Goal: Communication & Community: Answer question/provide support

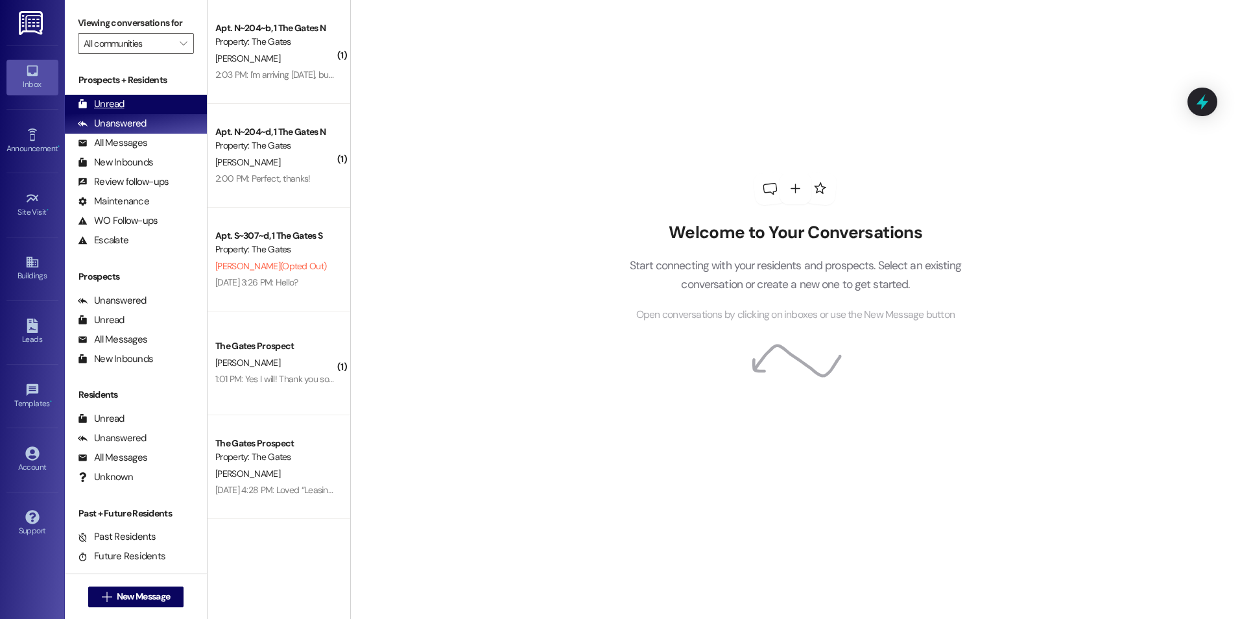
click at [118, 102] on div "Unread" at bounding box center [101, 104] width 47 height 14
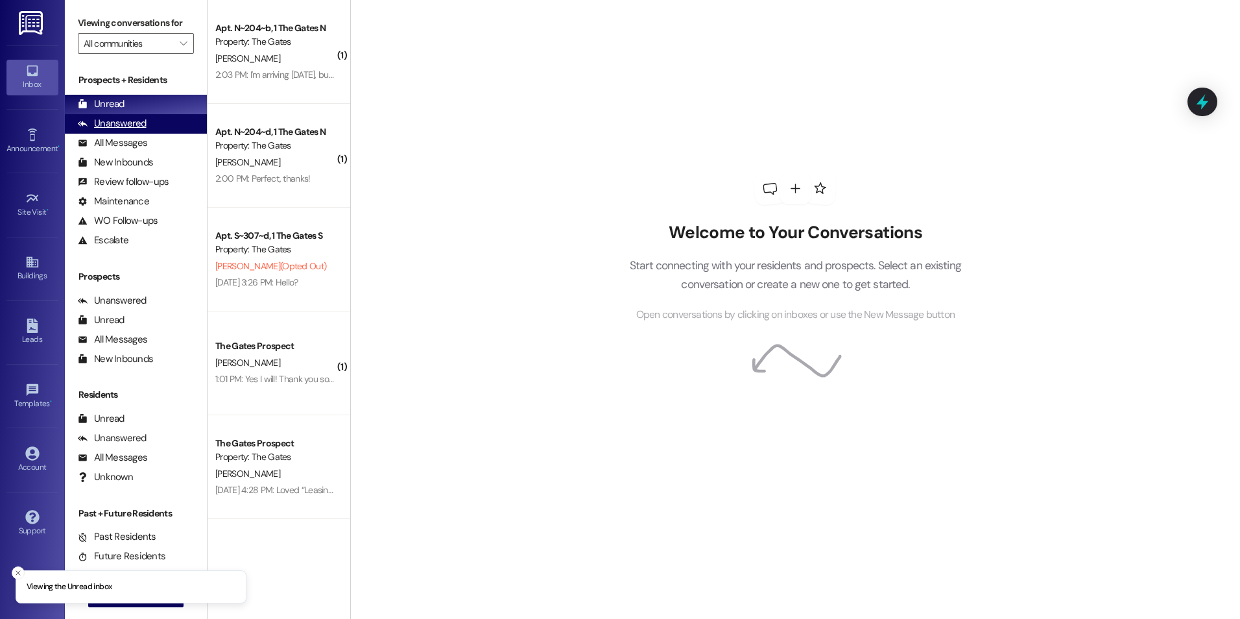
click at [101, 117] on div "Unanswered" at bounding box center [112, 124] width 69 height 14
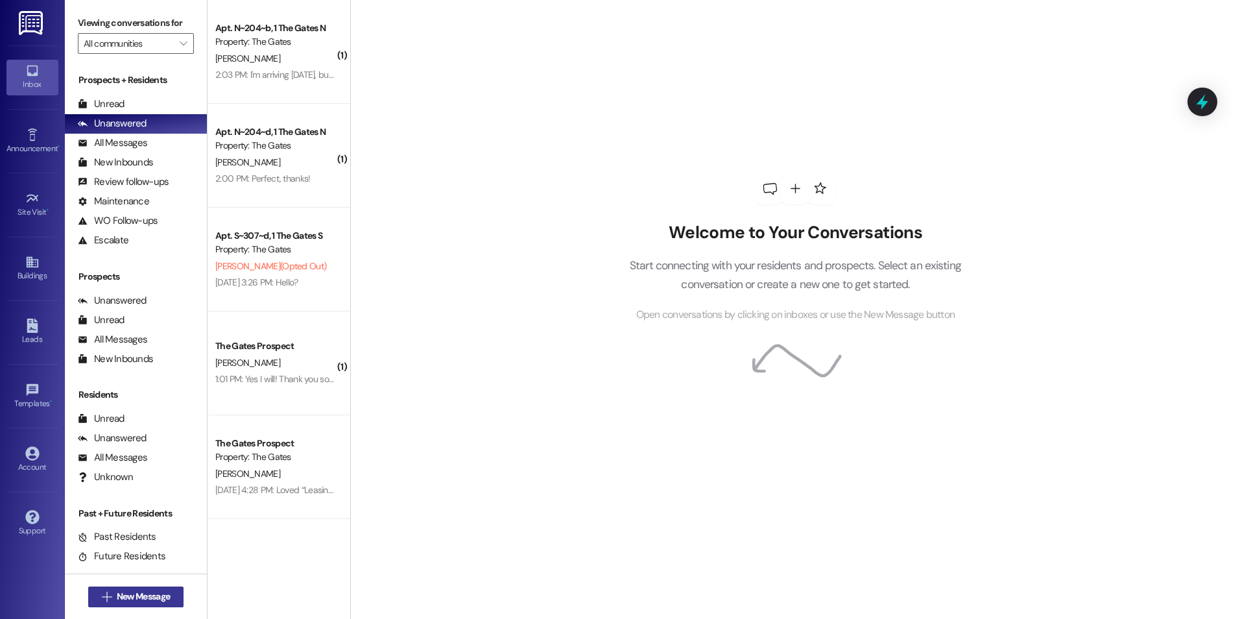
click at [156, 605] on button " New Message" at bounding box center [136, 596] width 96 height 21
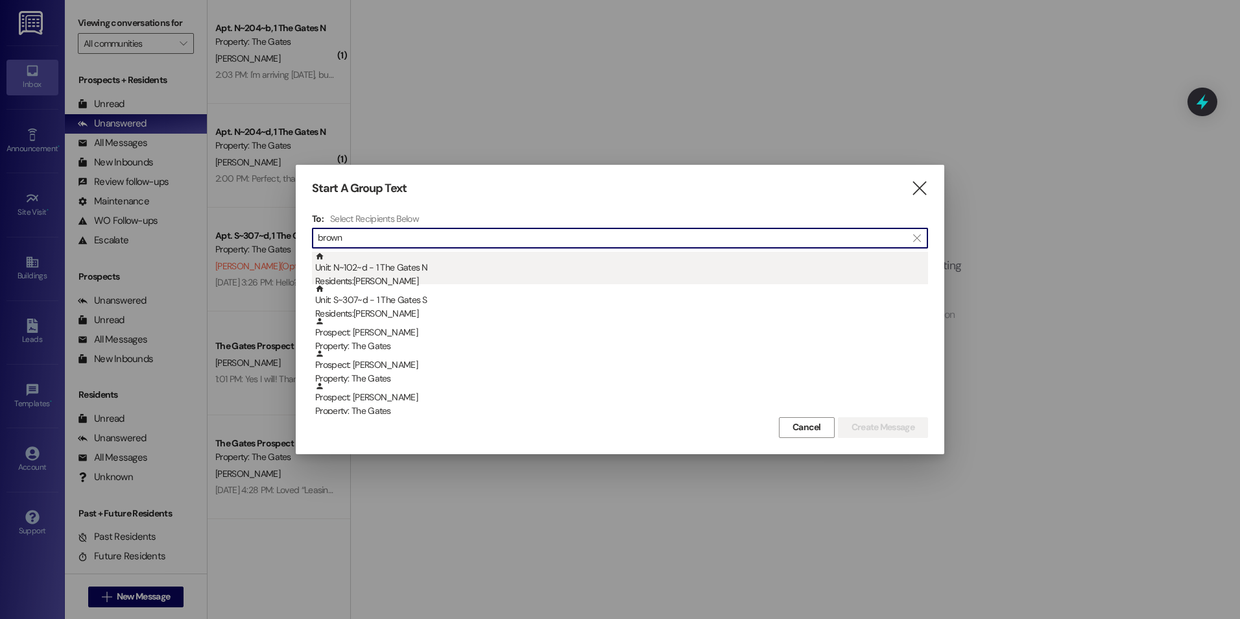
type input "brown"
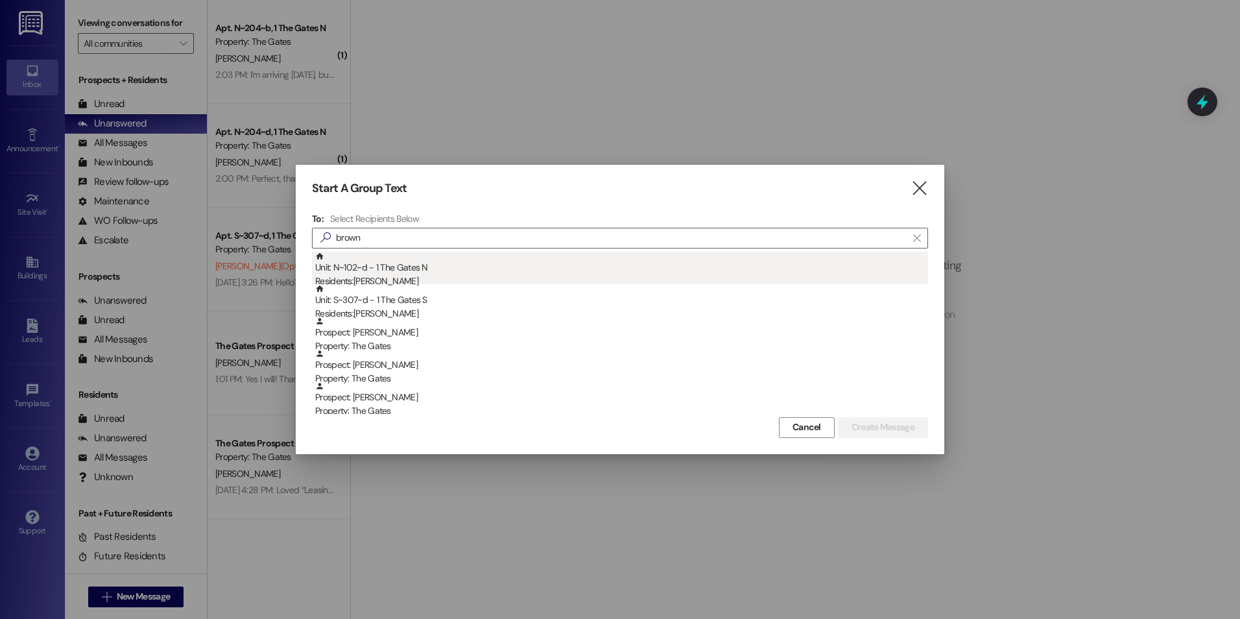
click at [404, 275] on div "Residents: [PERSON_NAME]" at bounding box center [621, 281] width 613 height 14
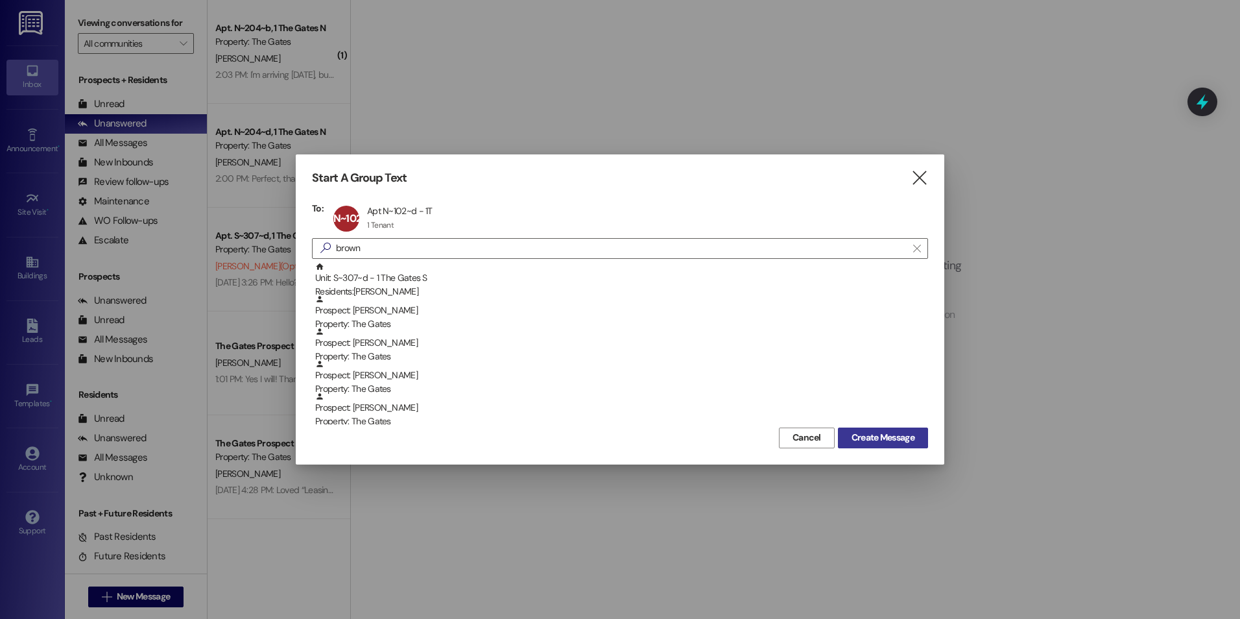
click at [918, 442] on button "Create Message" at bounding box center [883, 438] width 90 height 21
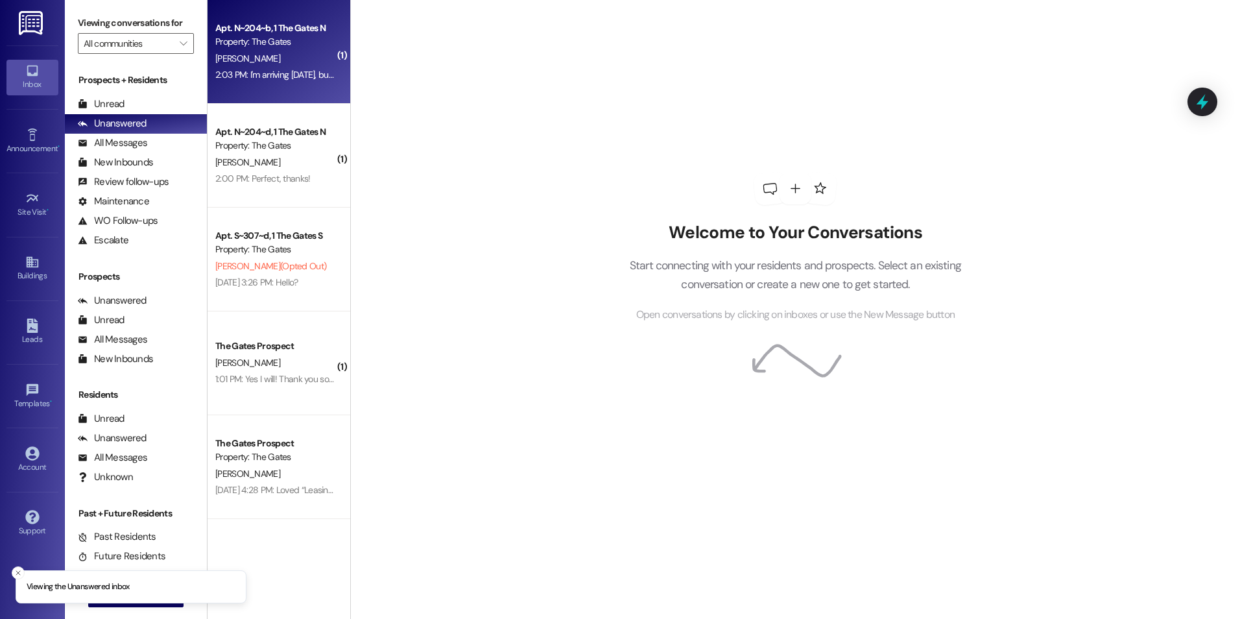
click at [252, 60] on div "[PERSON_NAME]" at bounding box center [275, 59] width 123 height 16
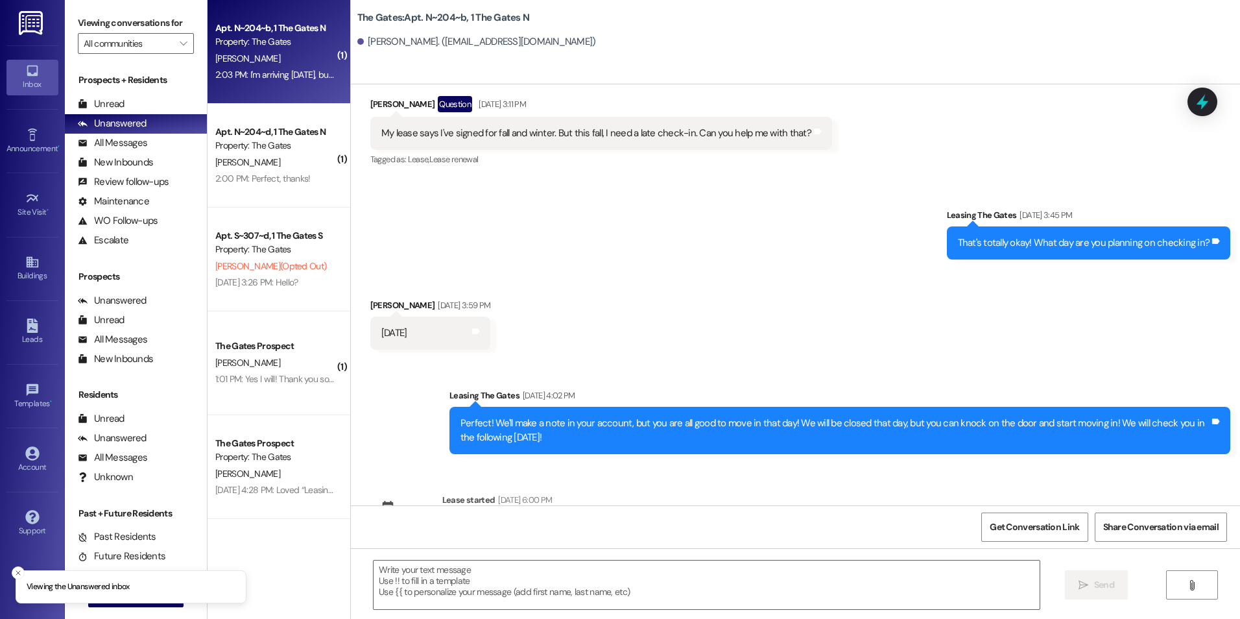
scroll to position [18530, 0]
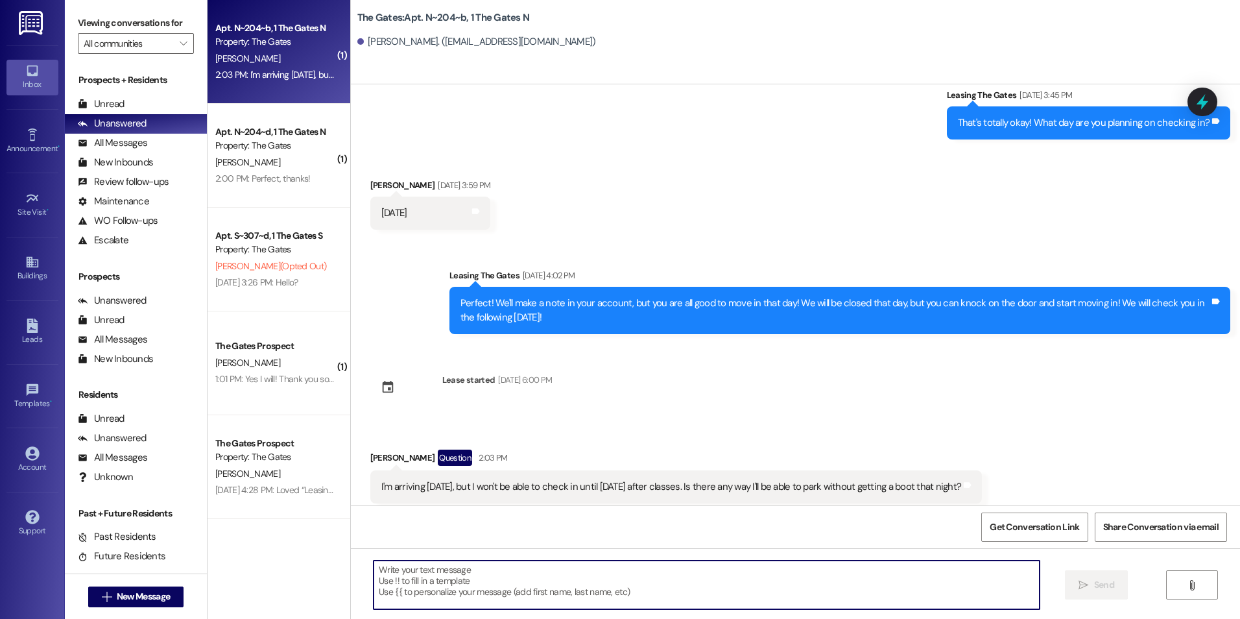
click at [440, 587] on textarea at bounding box center [707, 585] width 666 height 49
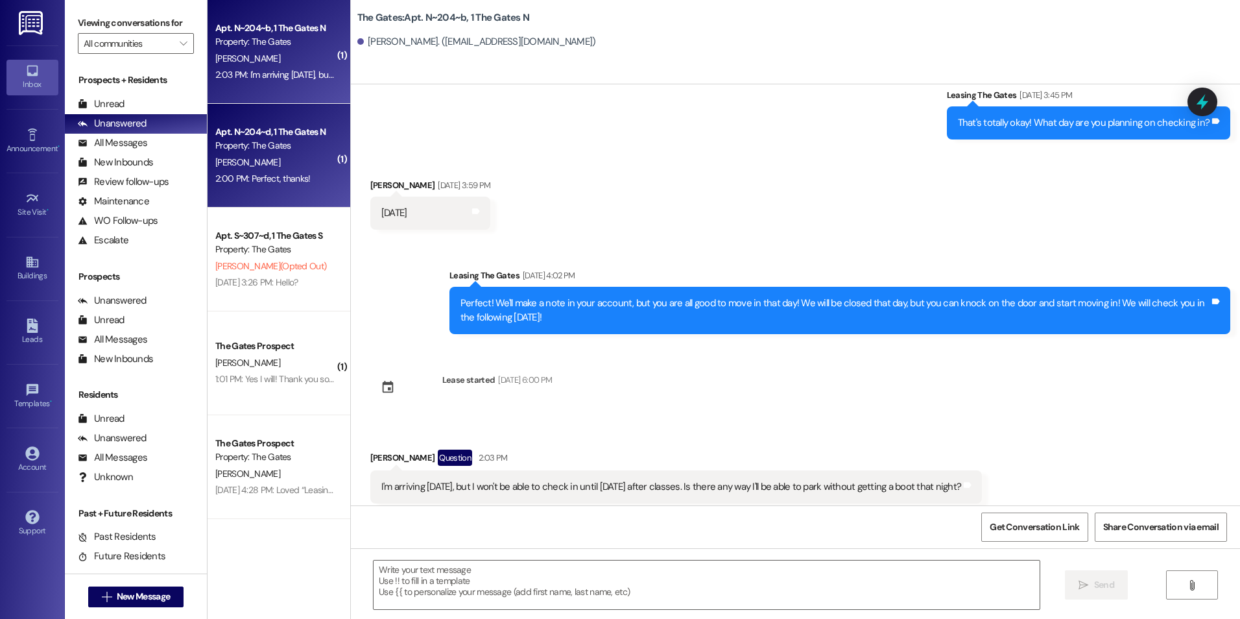
click at [282, 149] on div "Property: The Gates" at bounding box center [275, 146] width 120 height 14
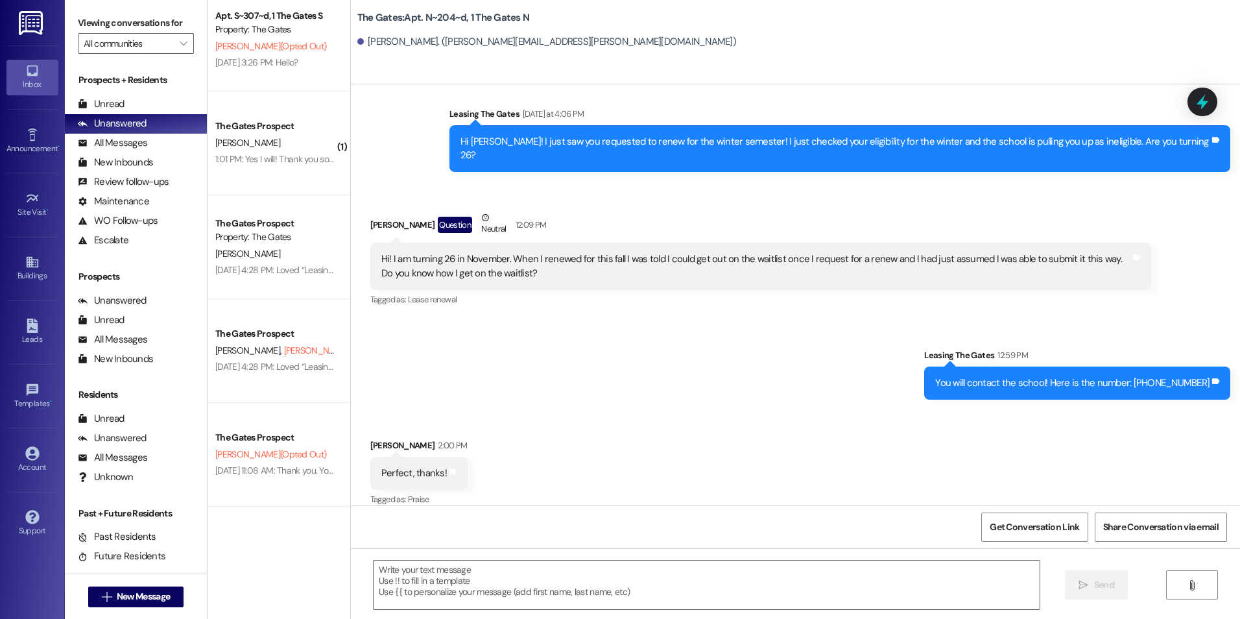
scroll to position [195, 0]
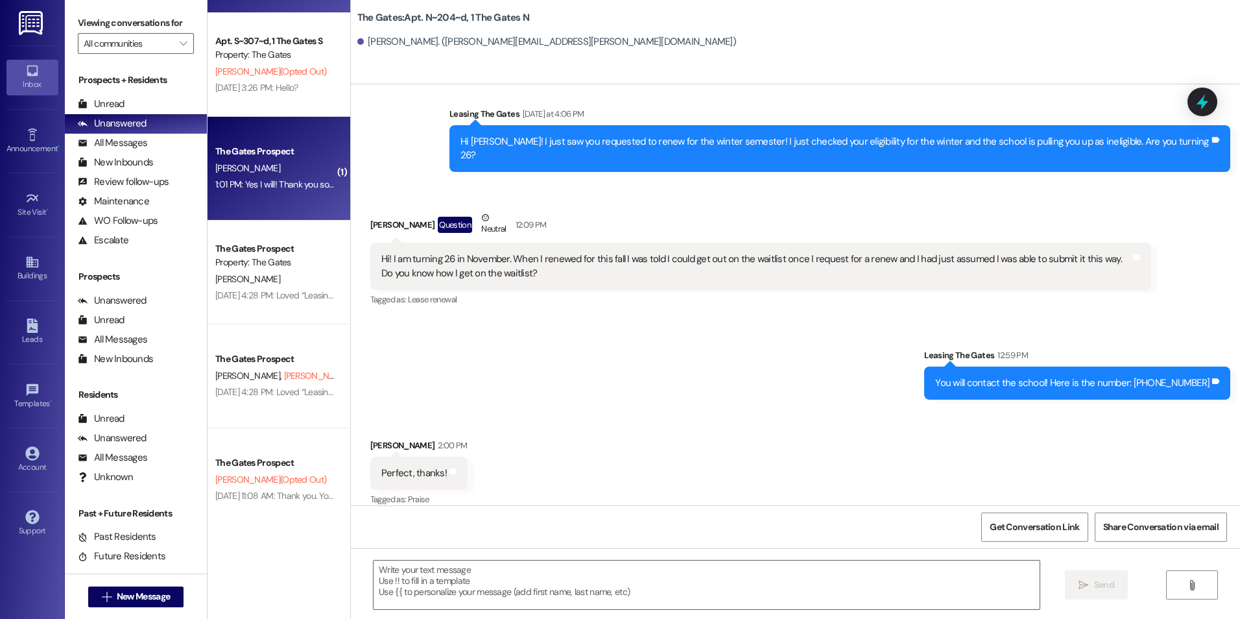
click at [274, 184] on div "1:01 PM: Yes I will! Thank you so much for doing that! 1:01 PM: Yes I will! Tha…" at bounding box center [311, 184] width 192 height 12
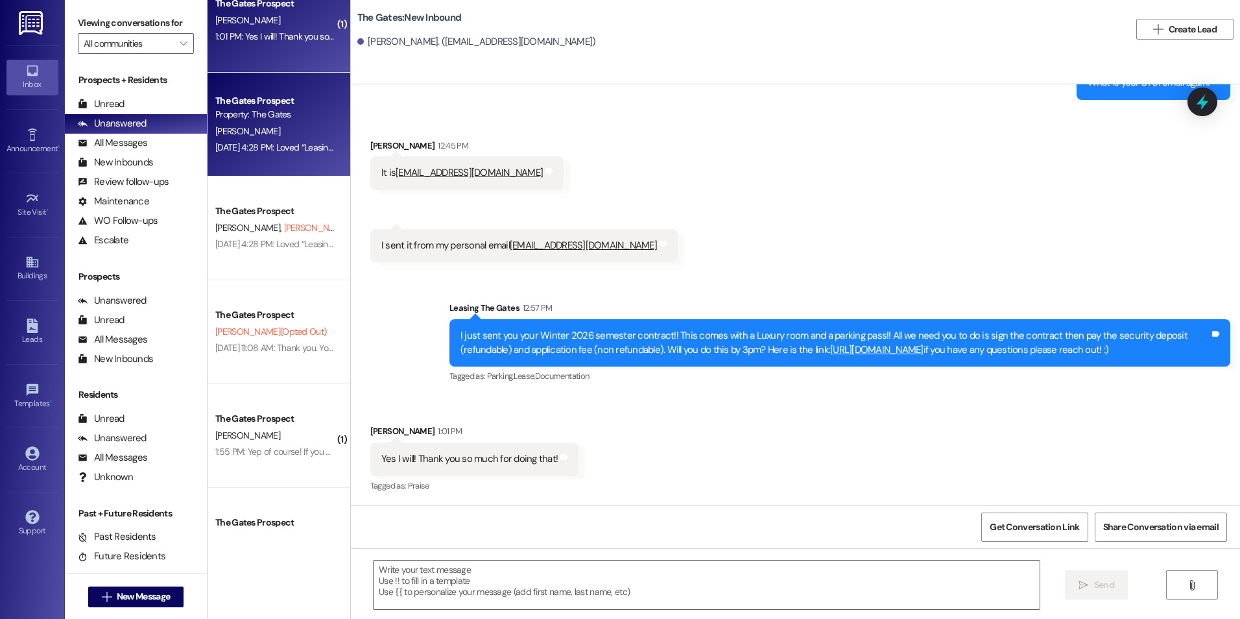
scroll to position [407, 0]
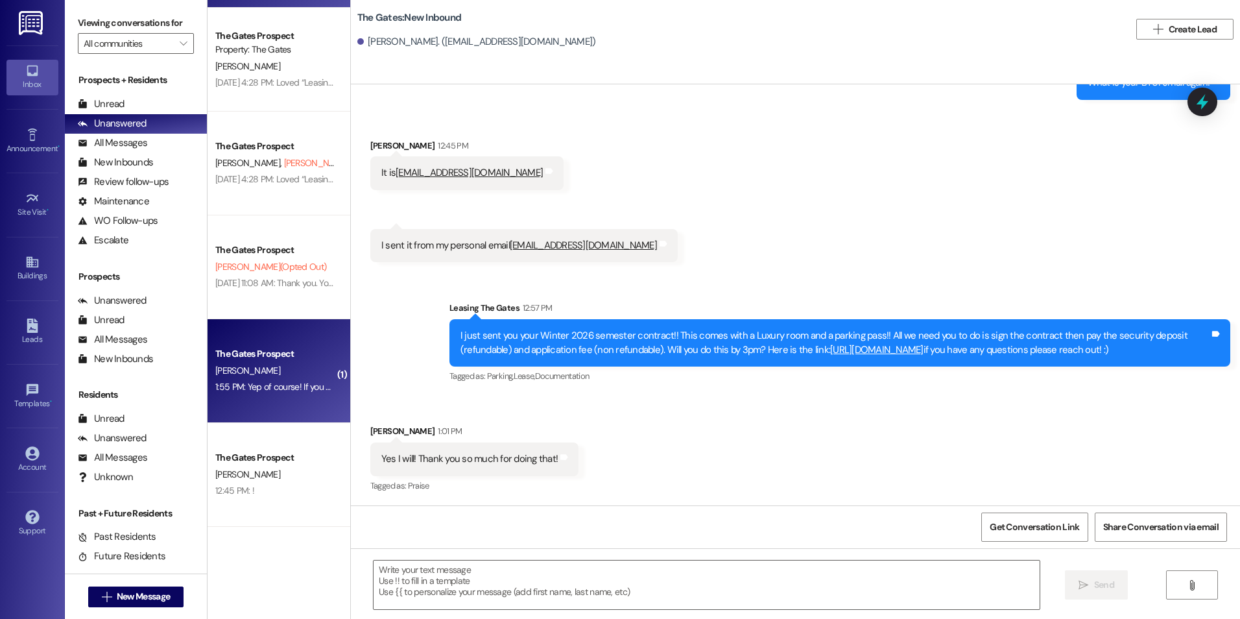
click at [269, 358] on div "The Gates Prospect" at bounding box center [275, 354] width 120 height 14
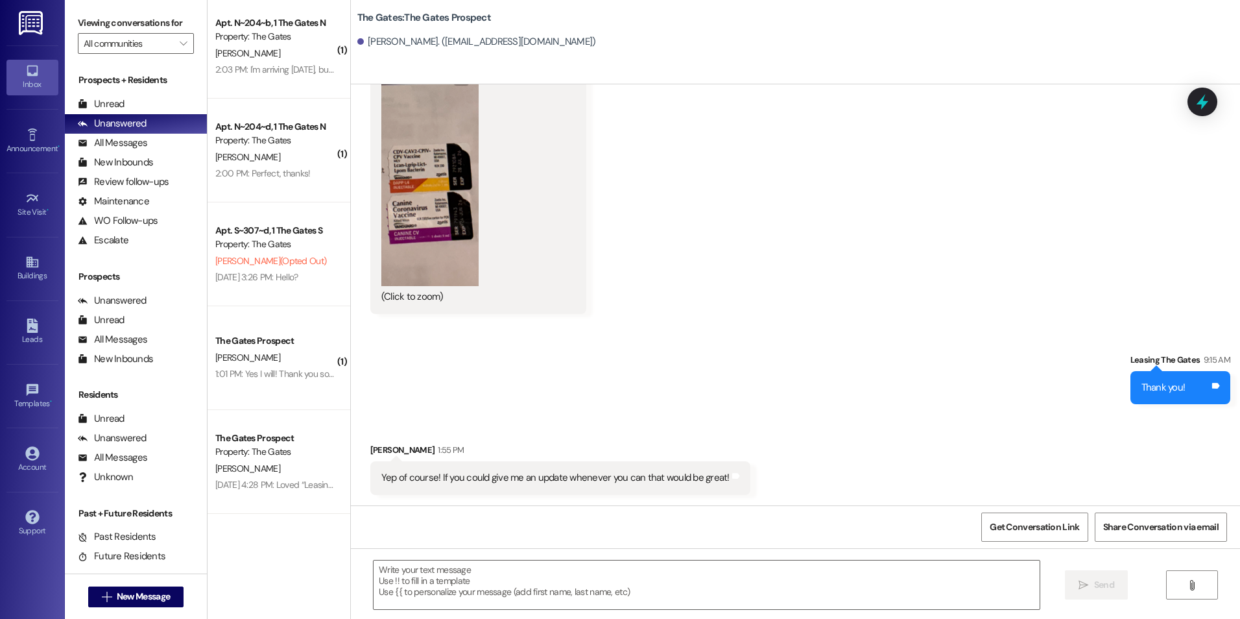
scroll to position [0, 0]
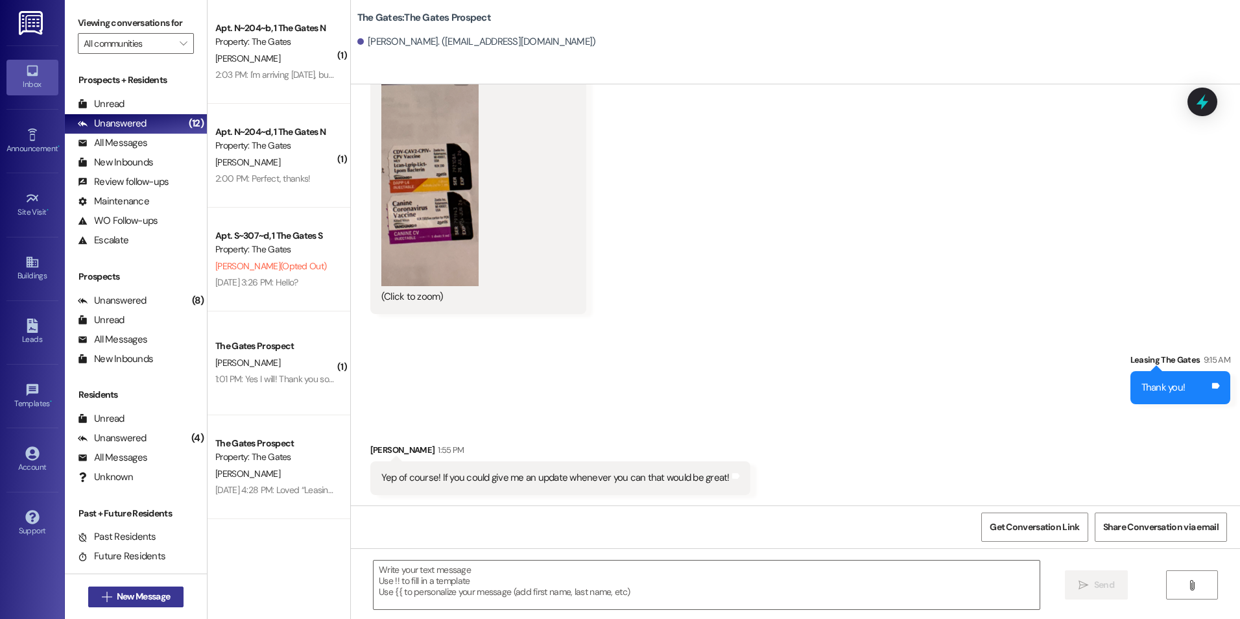
click at [119, 601] on span "New Message" at bounding box center [143, 597] width 53 height 14
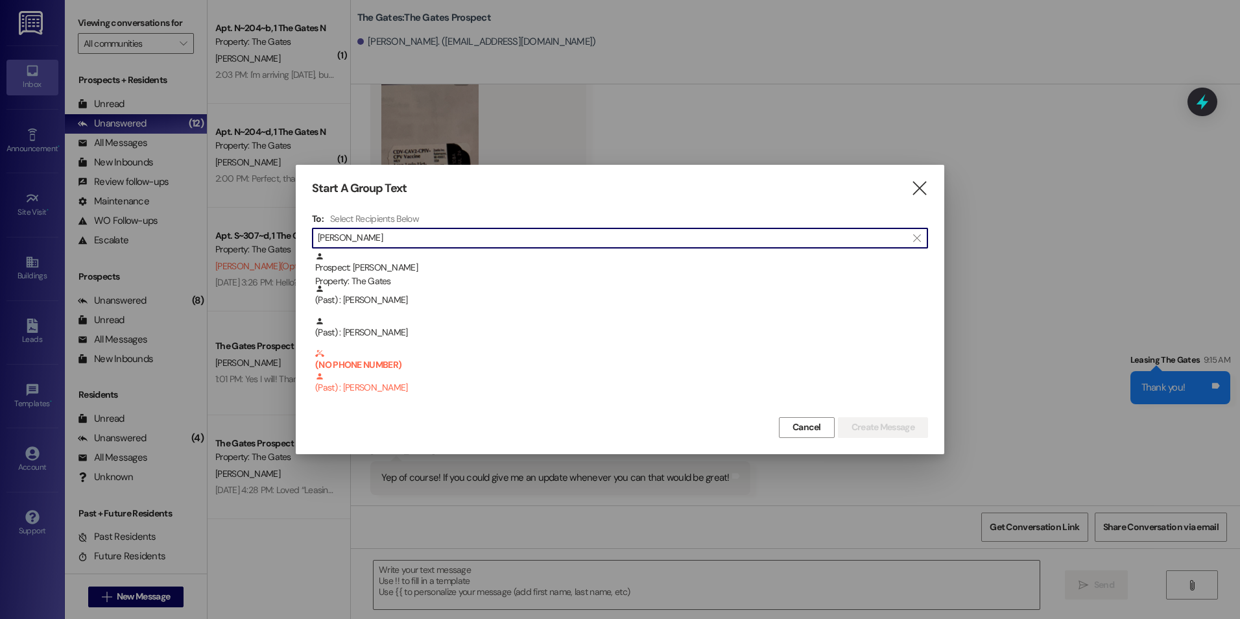
drag, startPoint x: 462, startPoint y: 252, endPoint x: 300, endPoint y: 251, distance: 162.2
click at [300, 251] on div "Start A Group Text  To: Select Recipients Below  isenberger  Prospect: James…" at bounding box center [620, 309] width 649 height 289
type input "isenberger"
